Goal: Task Accomplishment & Management: Use online tool/utility

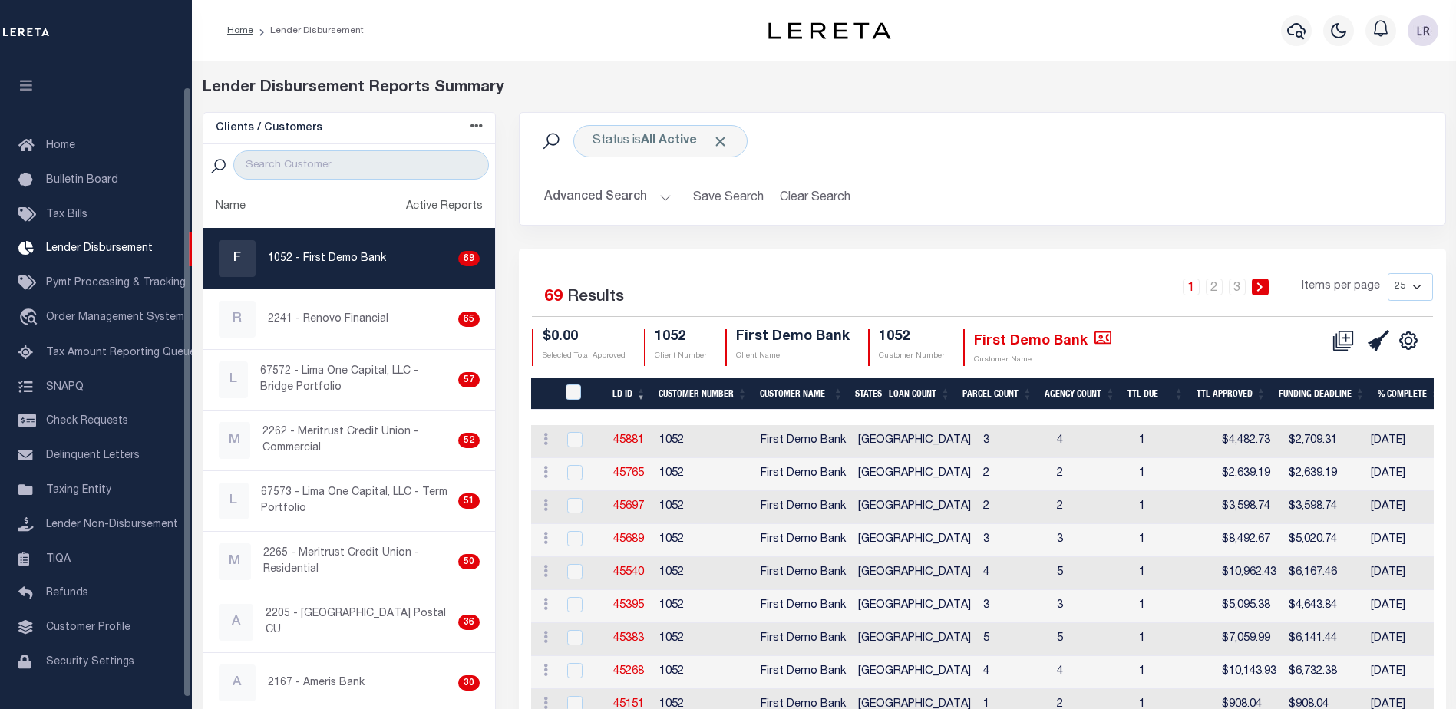
scroll to position [27, 0]
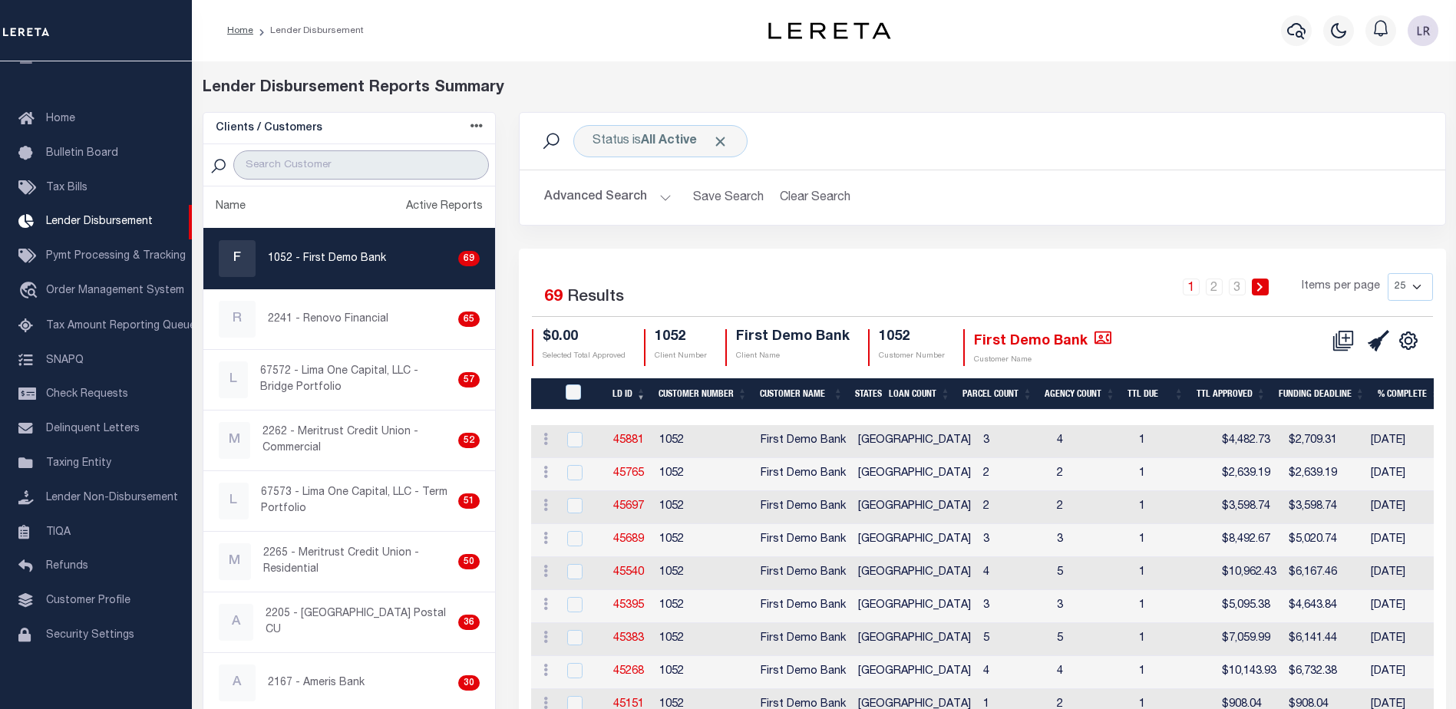
click at [299, 164] on input "search" at bounding box center [361, 164] width 256 height 29
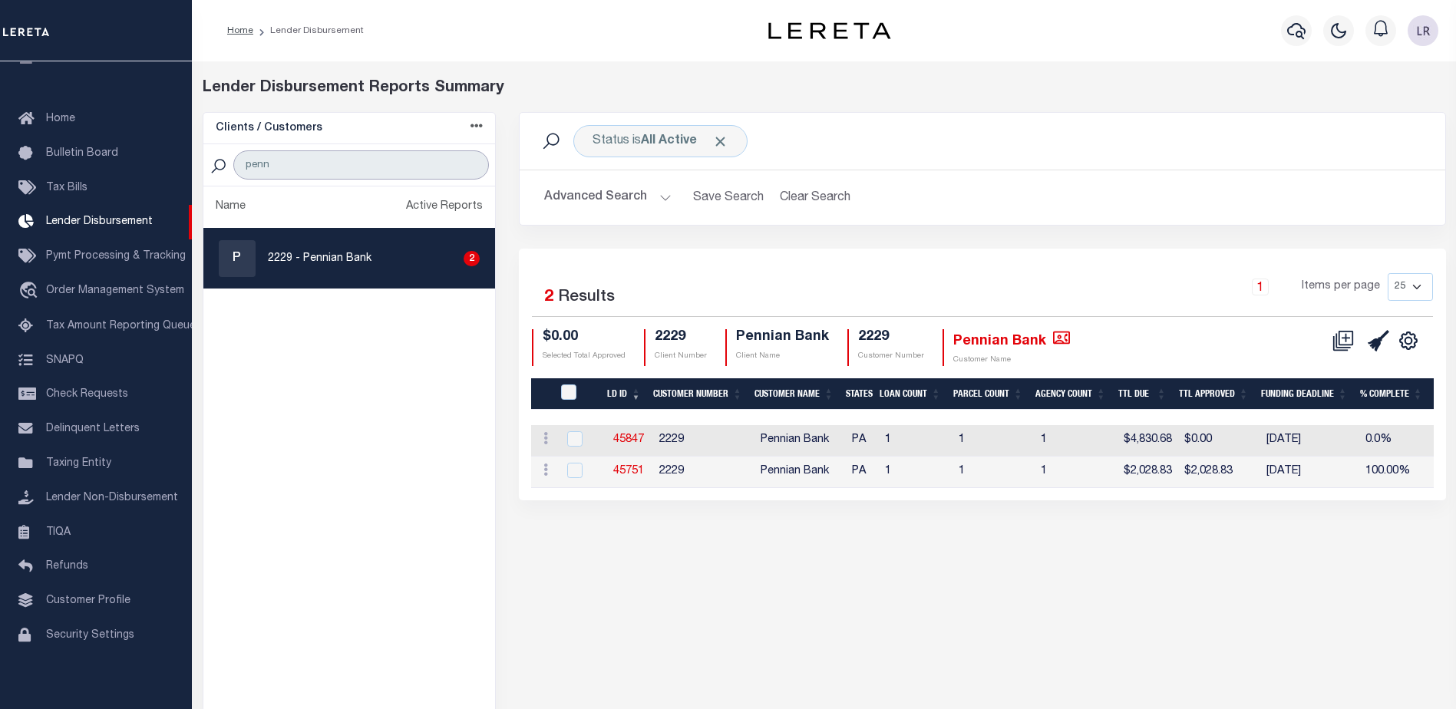
type input "PENNIAN"
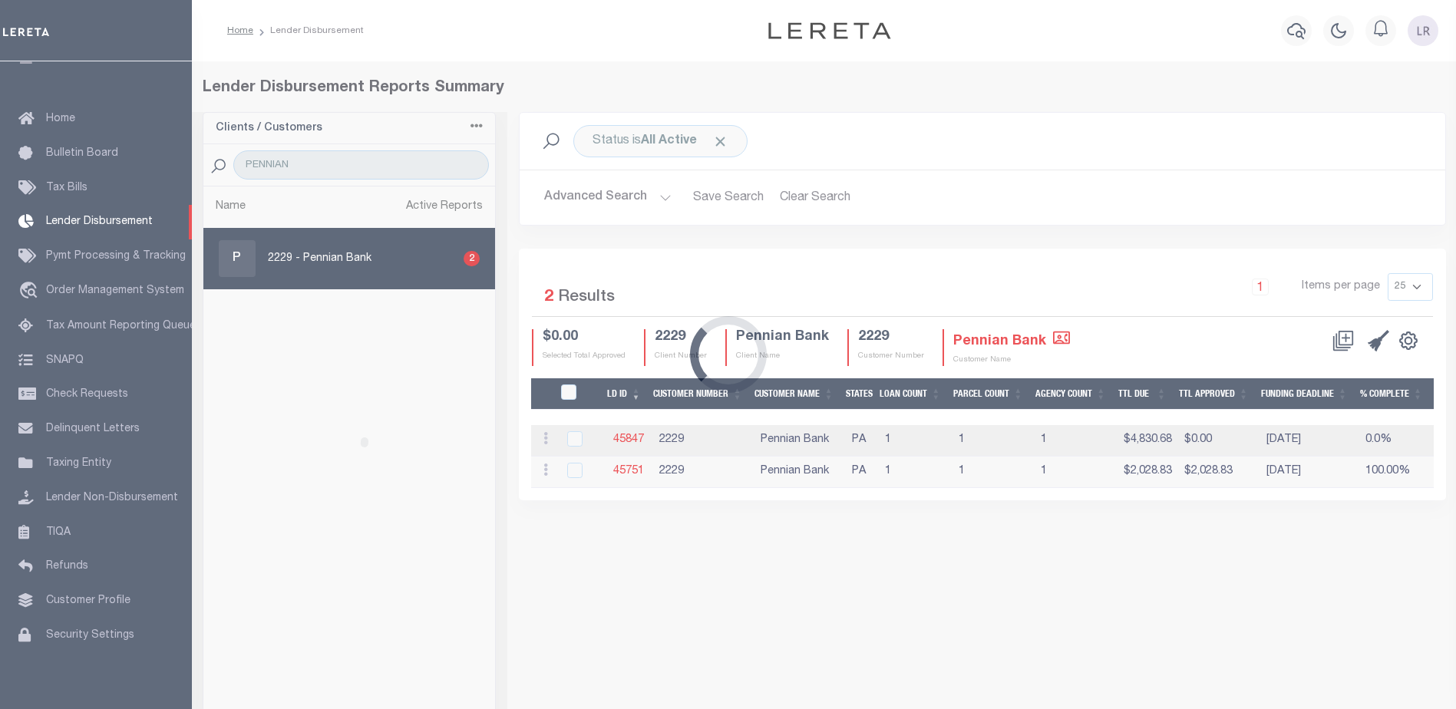
click at [615, 473] on div "Loading..." at bounding box center [728, 354] width 1456 height 709
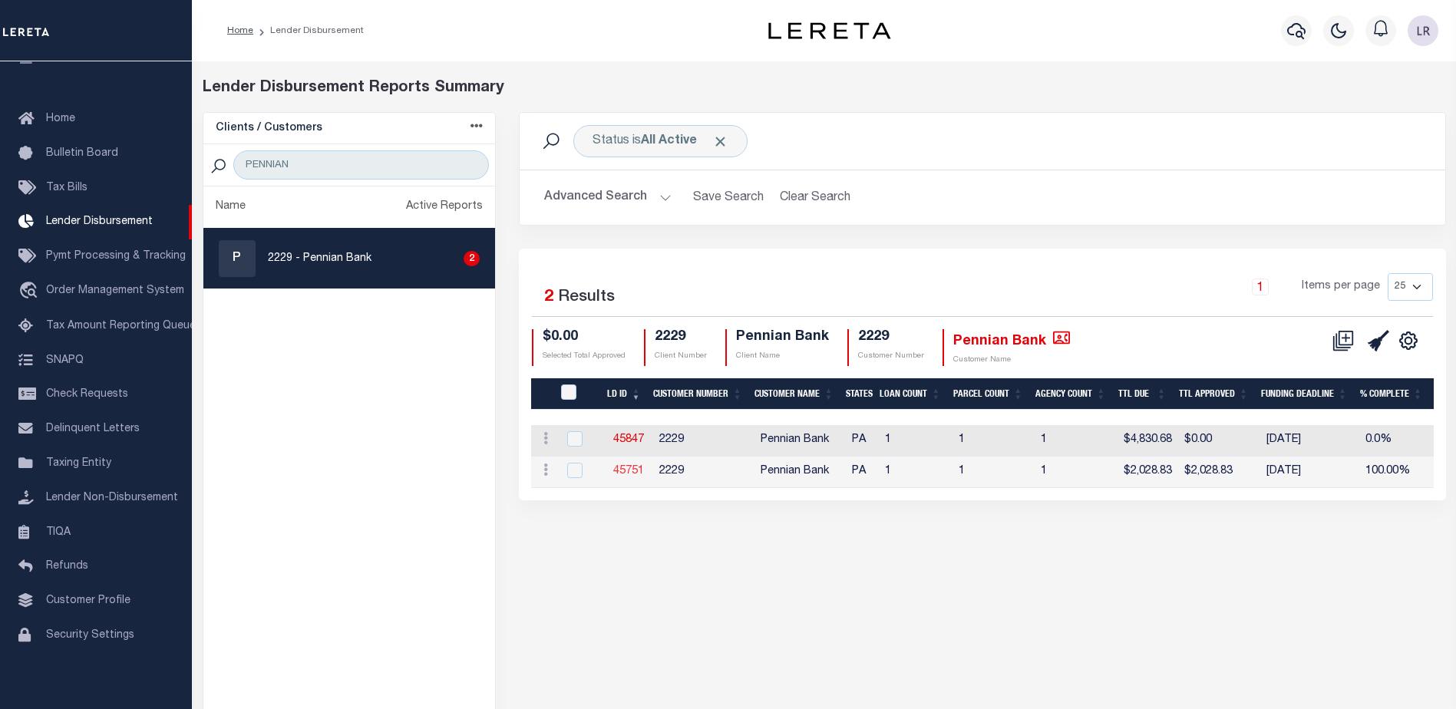
click at [621, 472] on link "45751" at bounding box center [628, 471] width 31 height 11
checkbox input "true"
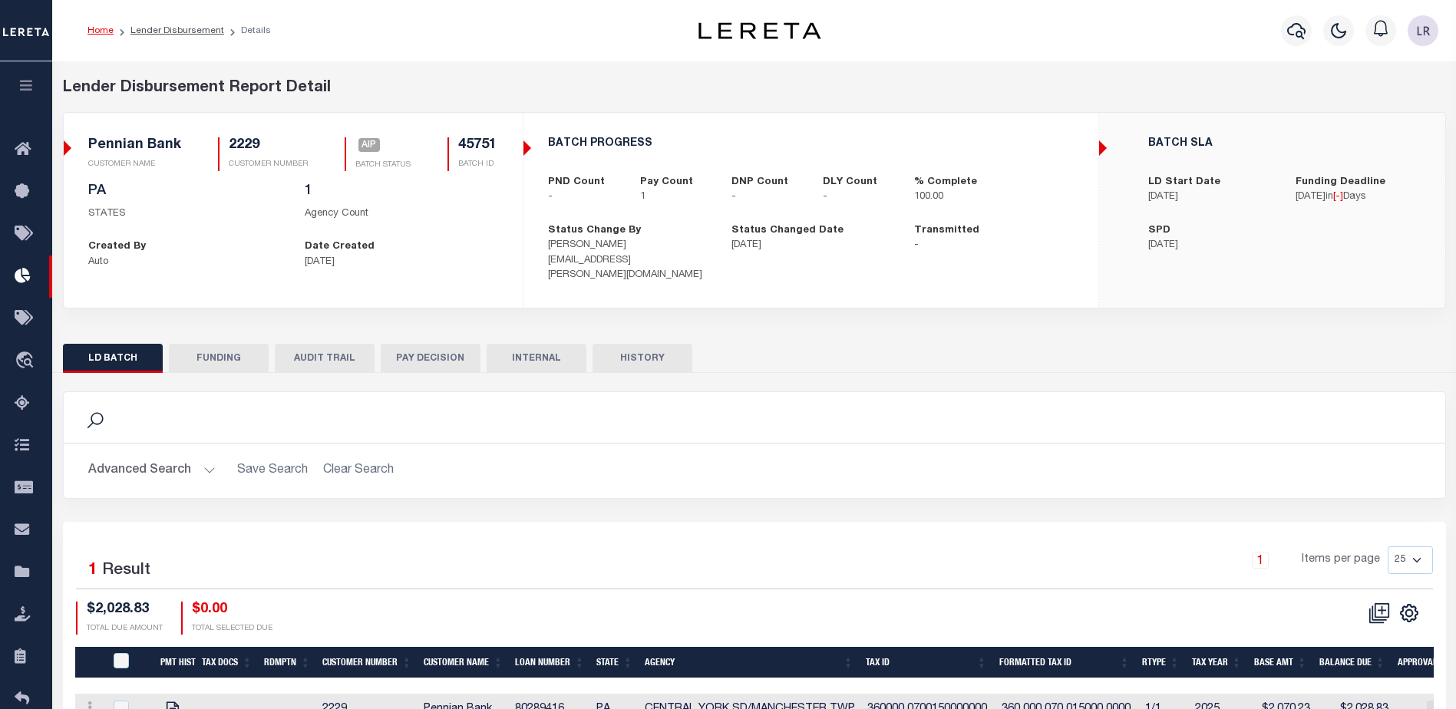
click at [200, 351] on button "FUNDING" at bounding box center [219, 358] width 100 height 29
select select "100"
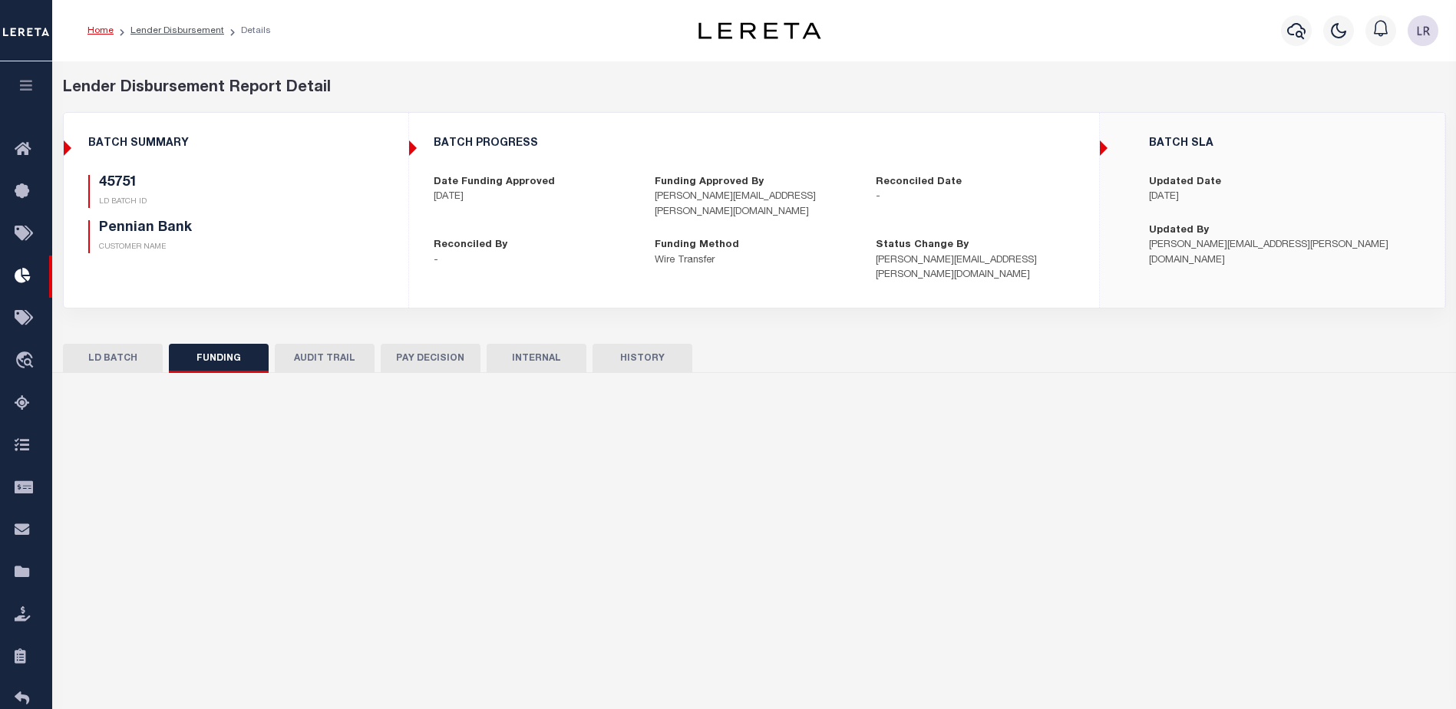
type input "$2,028.83"
type input "$0"
type input "[PERSON_NAME]"
type input "[DATE]"
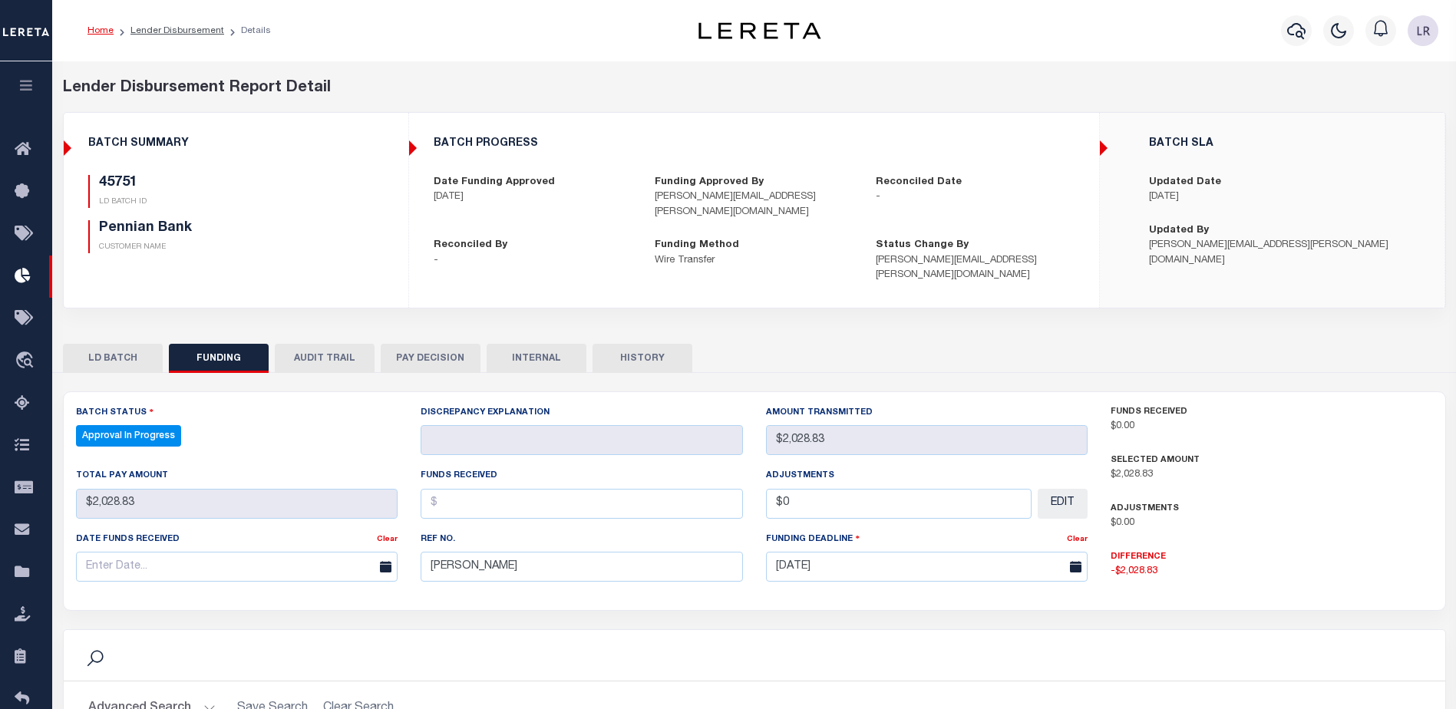
select select "100"
